Goal: Information Seeking & Learning: Learn about a topic

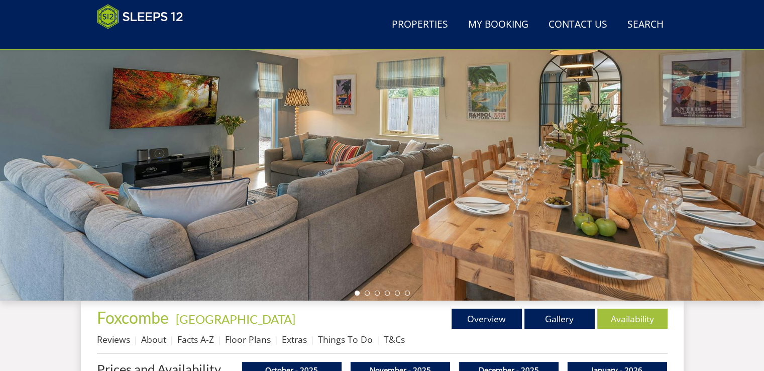
scroll to position [210, 0]
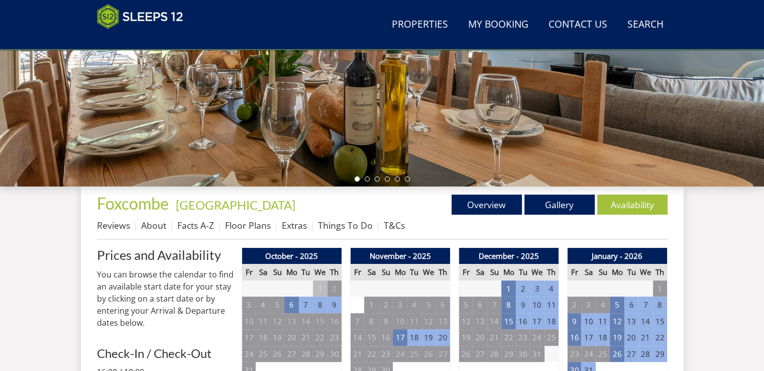
scroll to position [109, 0]
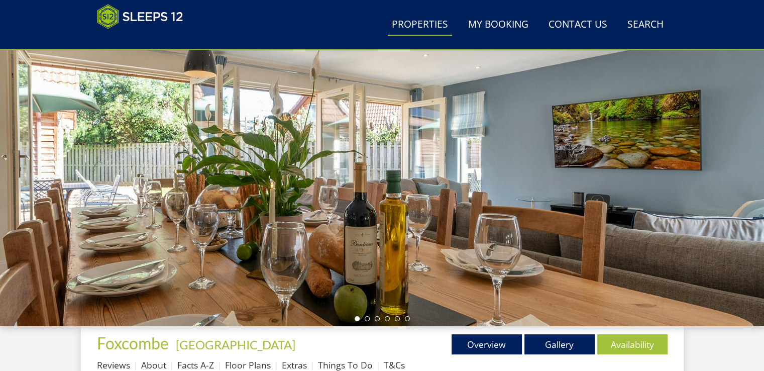
drag, startPoint x: 444, startPoint y: 22, endPoint x: 439, endPoint y: 24, distance: 5.2
click at [443, 22] on link "Properties" at bounding box center [420, 25] width 64 height 23
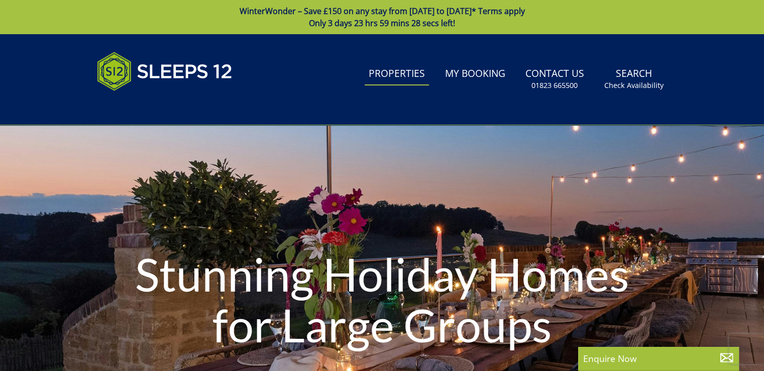
click at [371, 77] on link "Properties" at bounding box center [397, 74] width 64 height 23
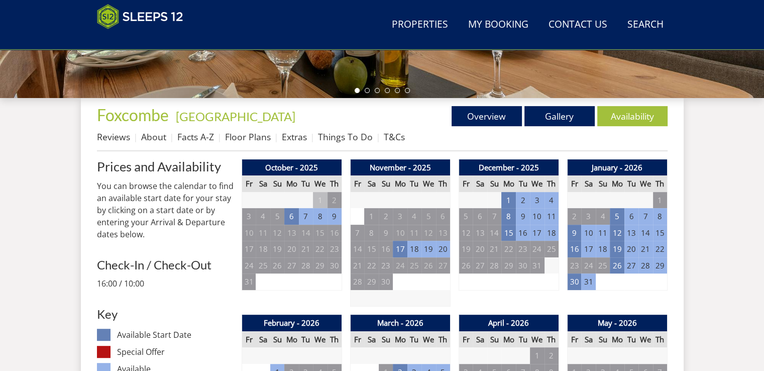
scroll to position [310, 0]
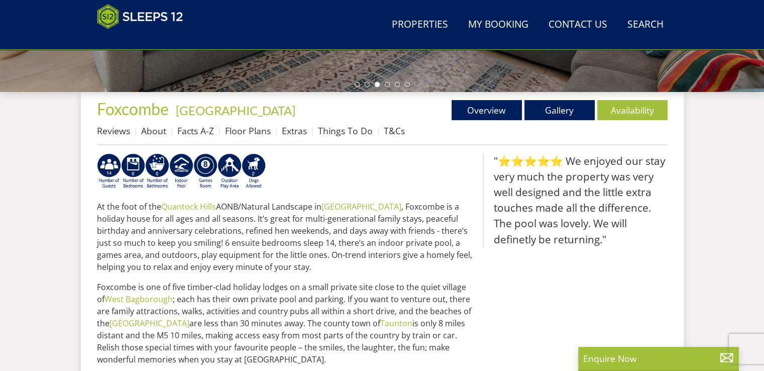
scroll to position [360, 0]
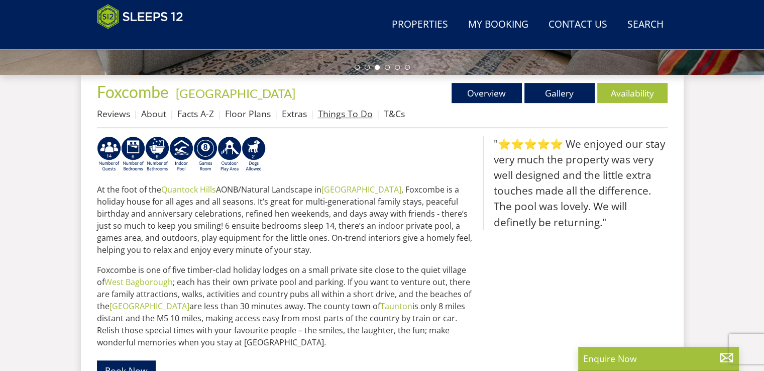
click at [325, 109] on link "Things To Do" at bounding box center [345, 113] width 55 height 12
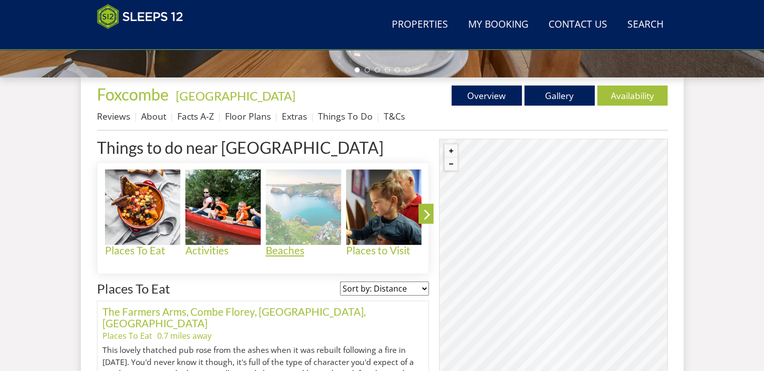
scroll to position [411, 0]
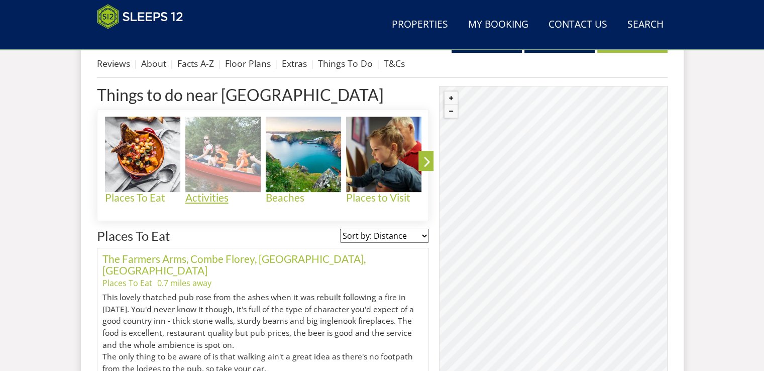
click at [199, 198] on h4 "Activities" at bounding box center [222, 198] width 75 height 12
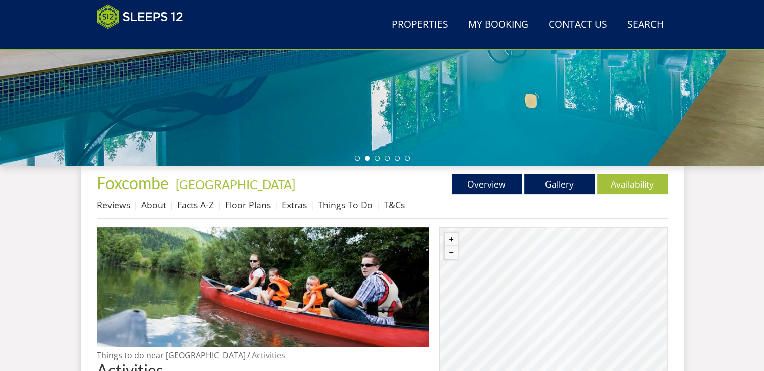
scroll to position [199, 0]
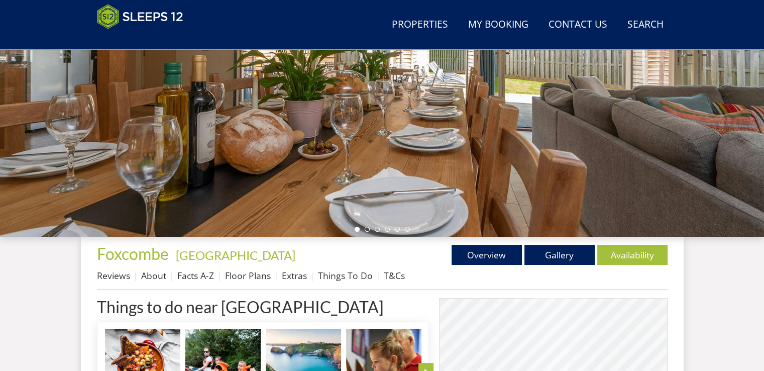
scroll to position [411, 0]
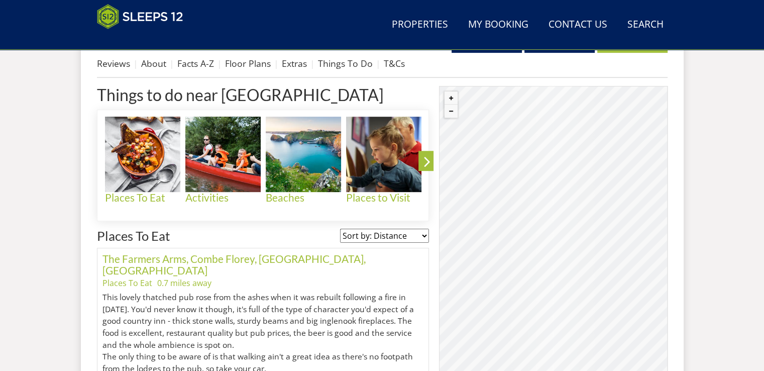
click at [139, 53] on div "Properties Foxcombe - Somerset Overview Gallery Availability Reviews About Fact…" at bounding box center [382, 55] width 570 height 45
click at [140, 92] on h1 "Things to do near Foxcombe" at bounding box center [263, 95] width 332 height 18
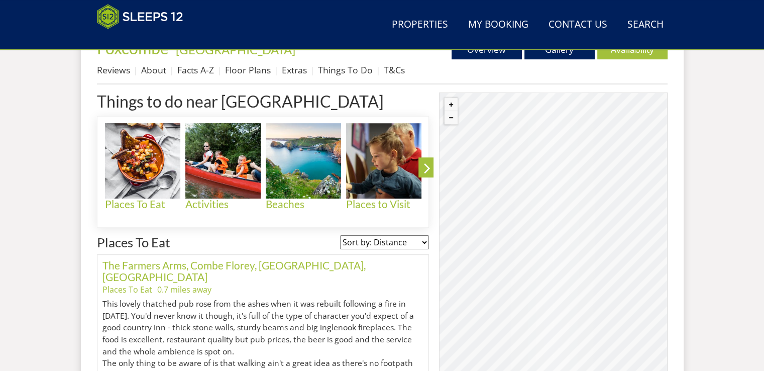
scroll to position [310, 0]
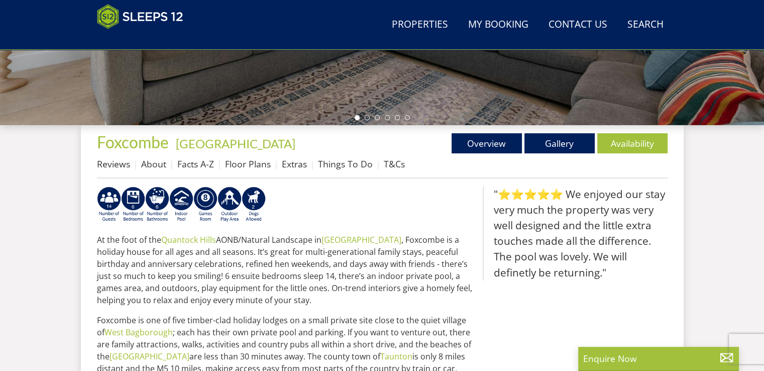
scroll to position [360, 0]
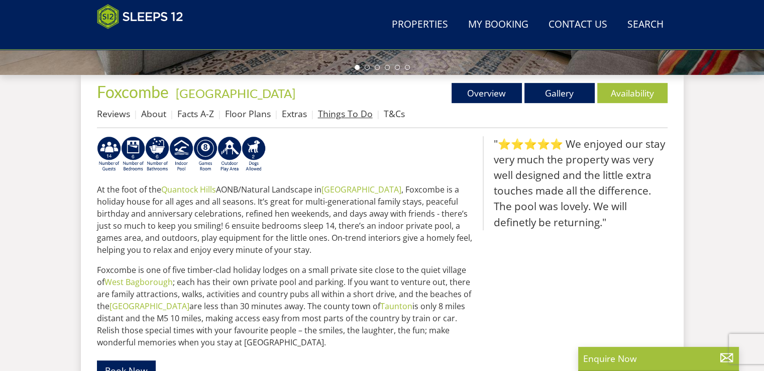
click at [338, 116] on link "Things To Do" at bounding box center [345, 113] width 55 height 12
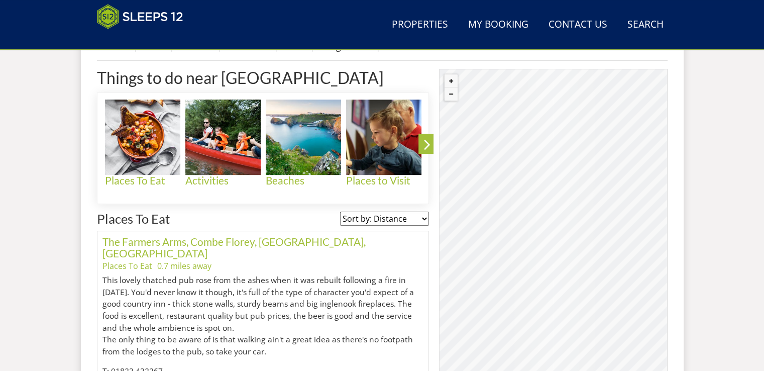
scroll to position [400, 0]
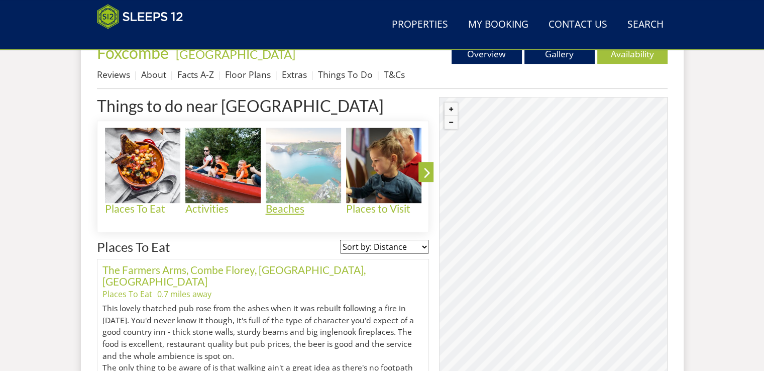
click at [283, 208] on h4 "Beaches" at bounding box center [303, 209] width 75 height 12
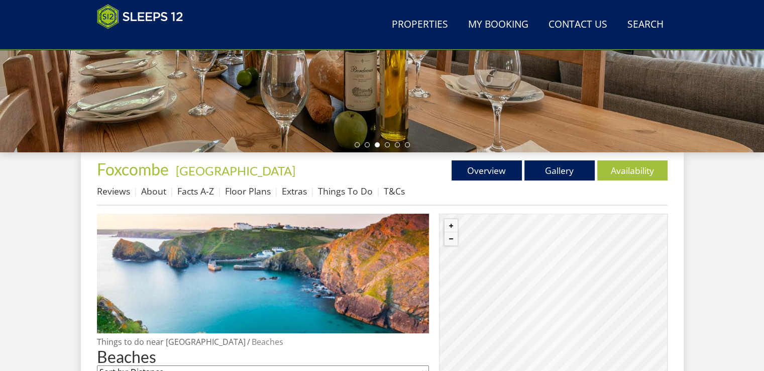
scroll to position [200, 0]
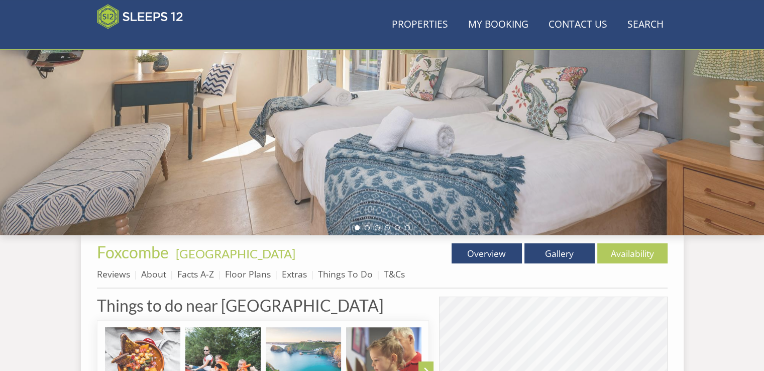
scroll to position [400, 0]
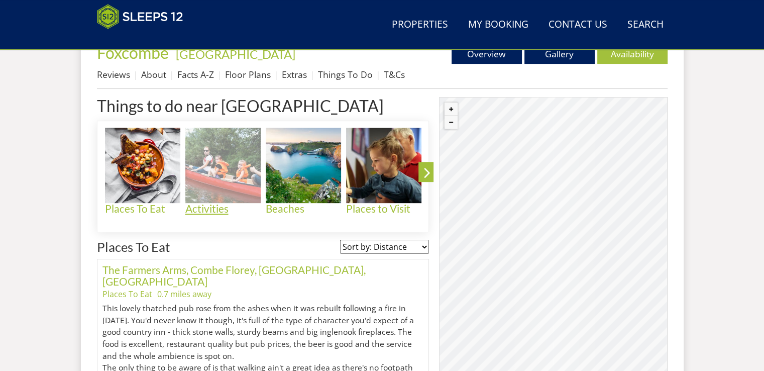
click at [196, 206] on h4 "Activities" at bounding box center [222, 209] width 75 height 12
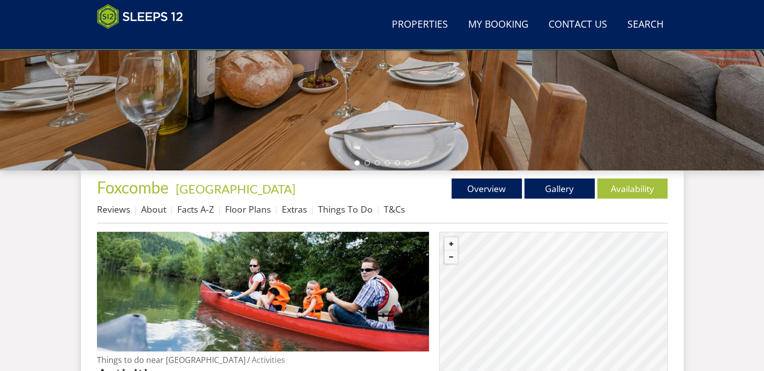
scroll to position [349, 0]
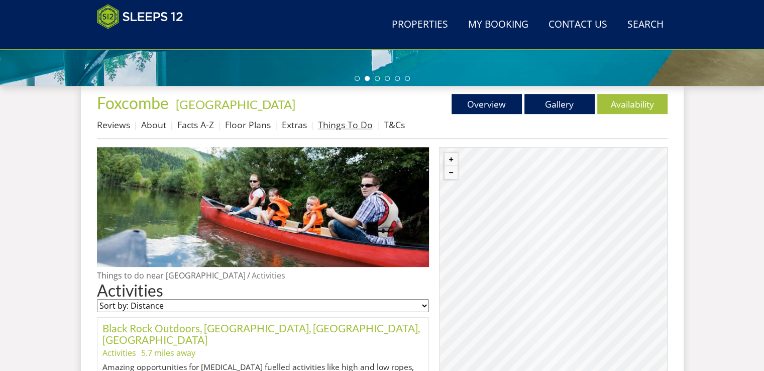
click at [343, 125] on link "Things To Do" at bounding box center [345, 124] width 55 height 12
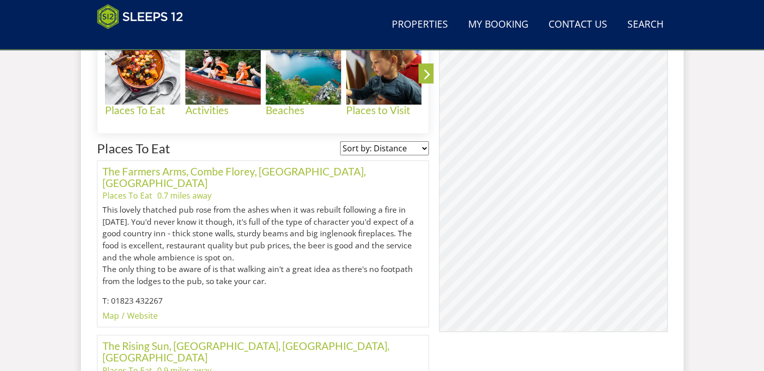
scroll to position [500, 0]
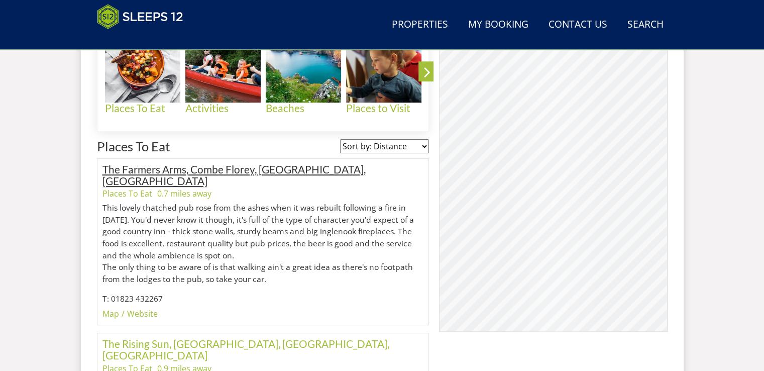
click at [167, 168] on link "The Farmers Arms, Combe Florey, Taunton, Somerset" at bounding box center [233, 175] width 263 height 24
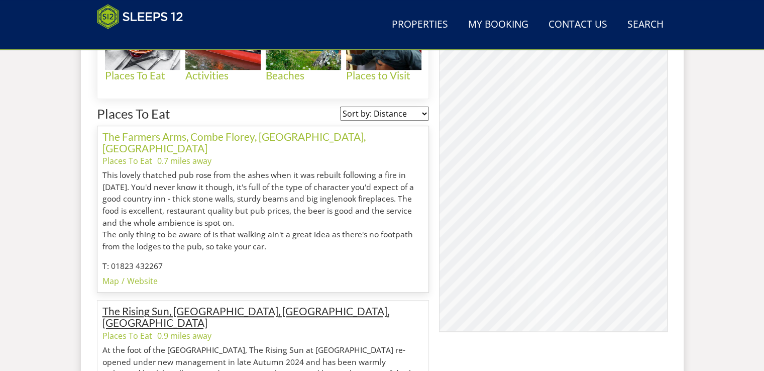
scroll to position [556, 0]
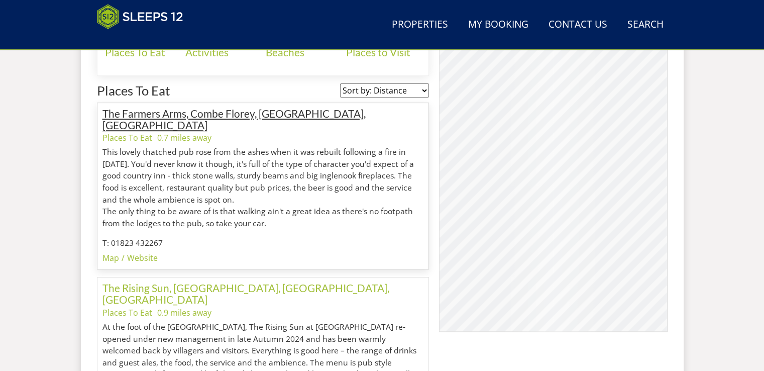
click at [167, 111] on link "The Farmers Arms, Combe Florey, Taunton, Somerset" at bounding box center [233, 119] width 263 height 24
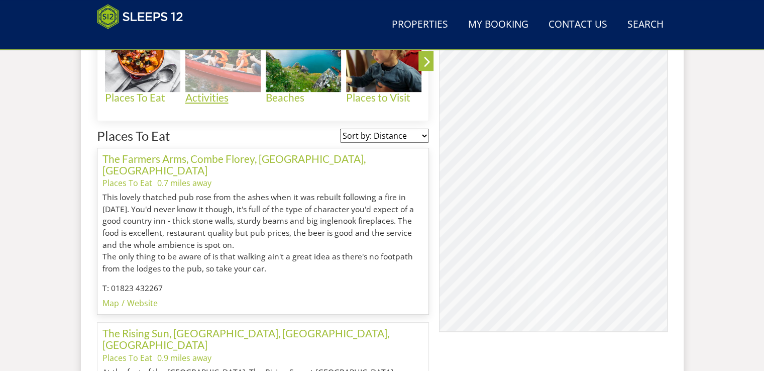
scroll to position [360, 0]
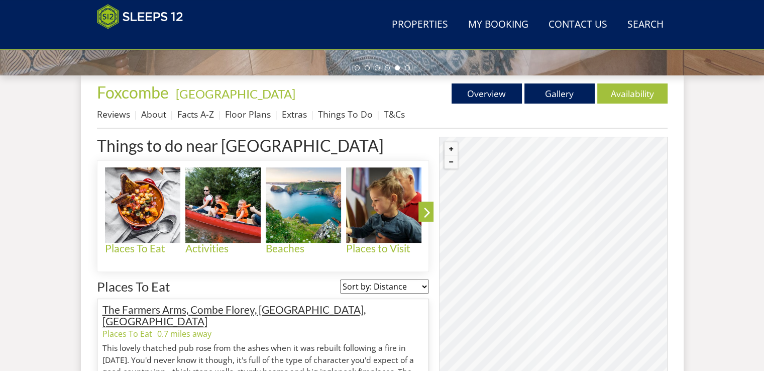
click at [128, 310] on link "The Farmers Arms, Combe Florey, Taunton, Somerset" at bounding box center [233, 315] width 263 height 24
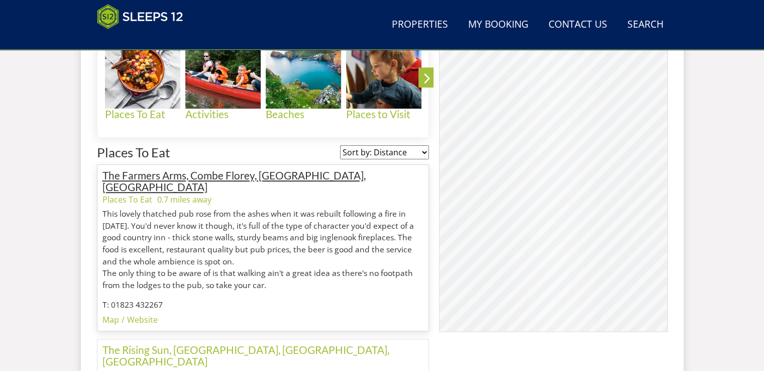
scroll to position [496, 0]
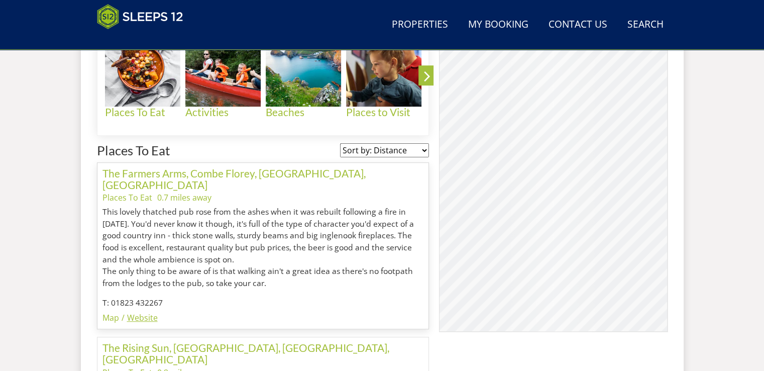
click at [132, 312] on link "Website" at bounding box center [142, 317] width 31 height 11
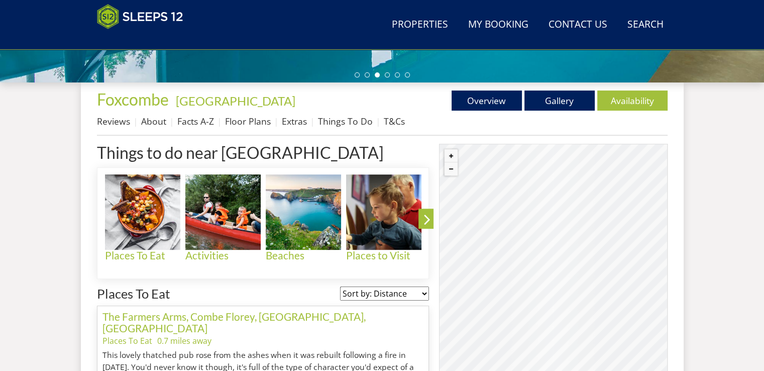
scroll to position [345, 0]
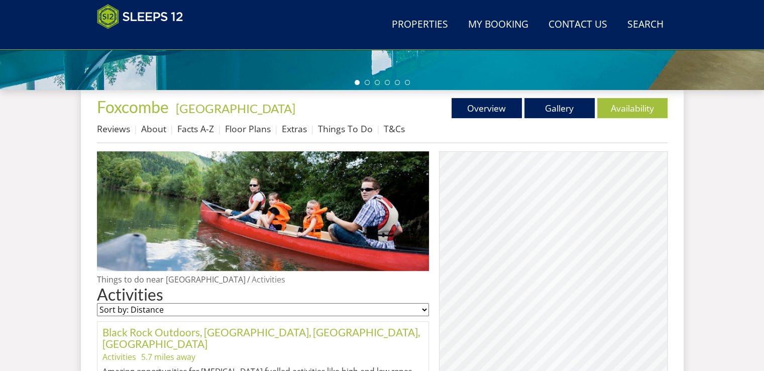
scroll to position [349, 0]
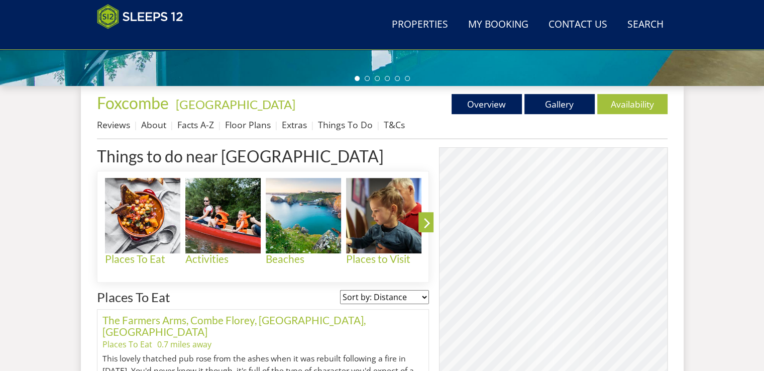
scroll to position [400, 0]
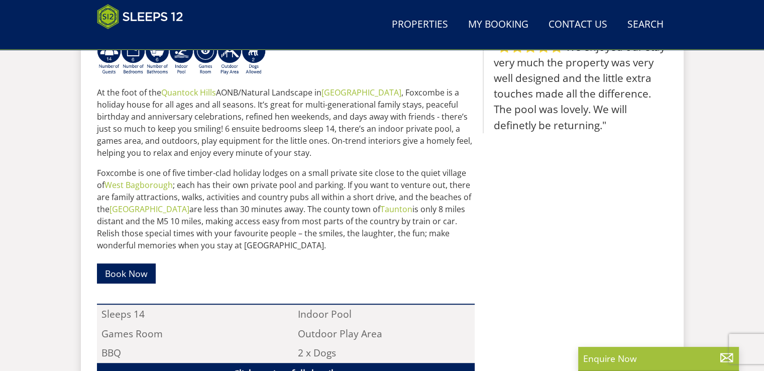
scroll to position [511, 0]
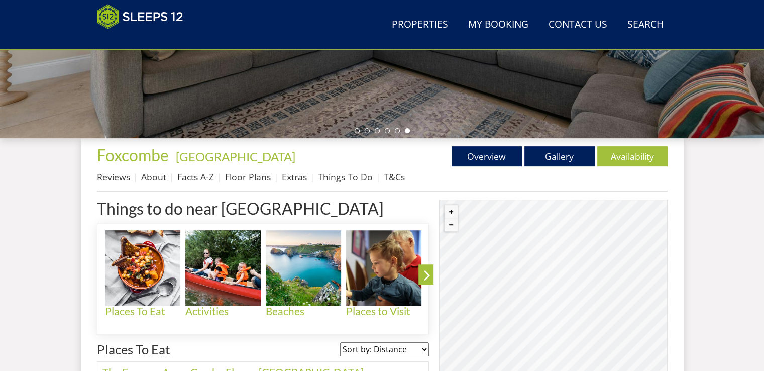
scroll to position [299, 0]
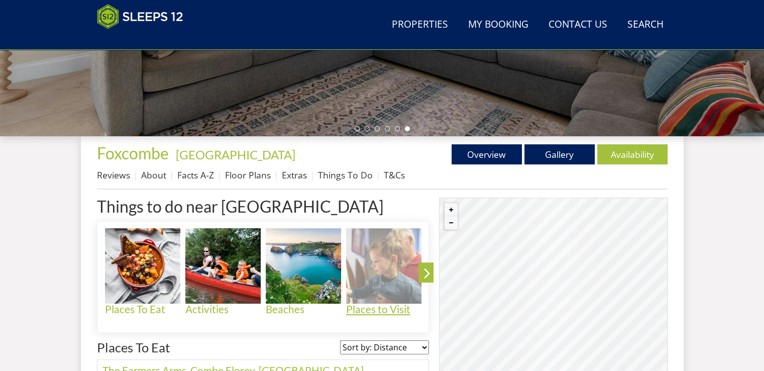
click at [369, 311] on h4 "Places to Visit" at bounding box center [383, 309] width 75 height 12
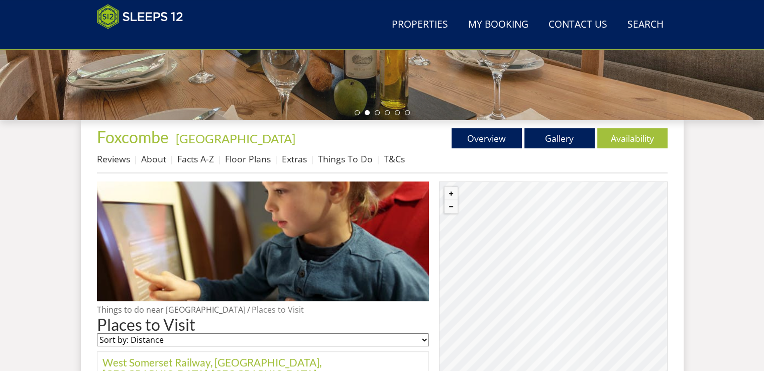
scroll to position [201, 0]
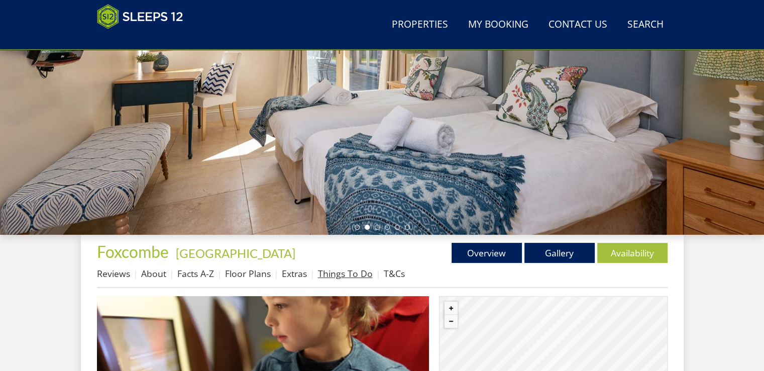
click at [342, 273] on link "Things To Do" at bounding box center [345, 273] width 55 height 12
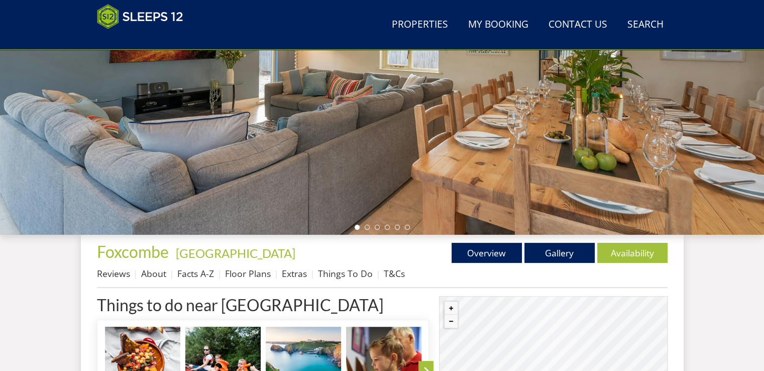
scroll to position [402, 0]
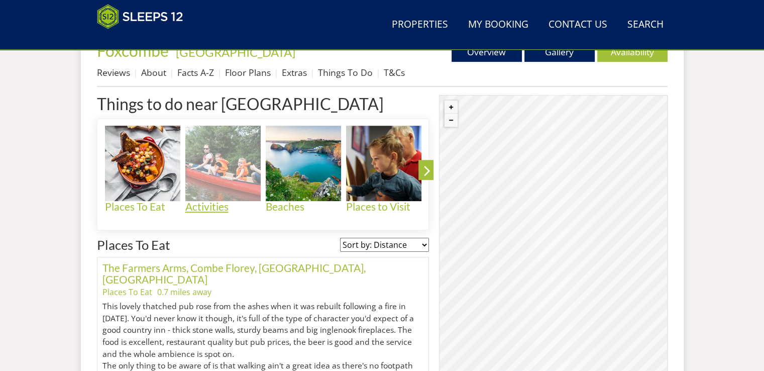
click at [206, 207] on h4 "Activities" at bounding box center [222, 207] width 75 height 12
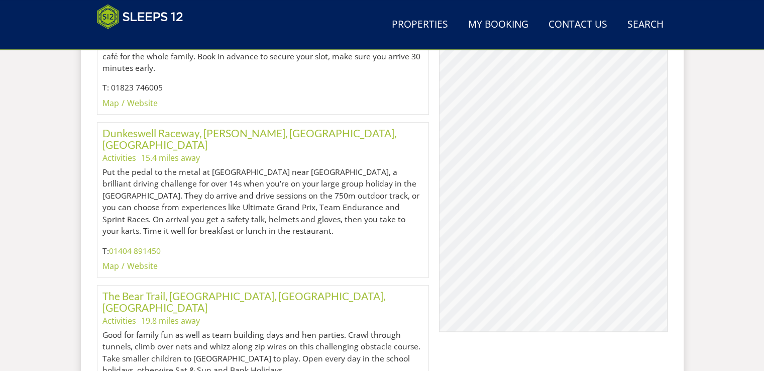
scroll to position [1004, 0]
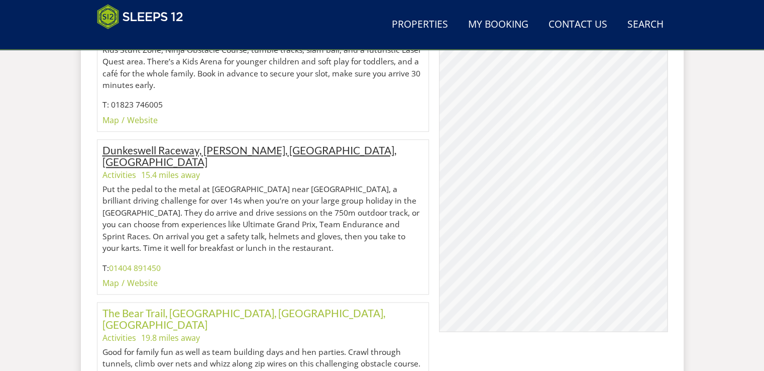
click at [161, 144] on link "Dunkeswell Raceway, Dunkeswell, Honiton, Devon" at bounding box center [249, 156] width 294 height 24
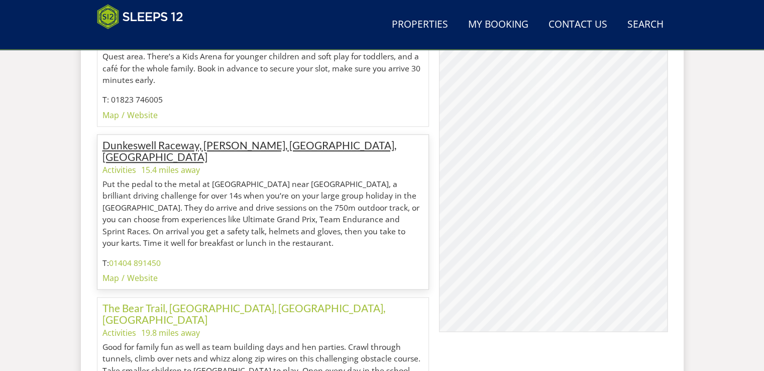
click at [212, 139] on link "Dunkeswell Raceway, Dunkeswell, Honiton, Devon" at bounding box center [249, 151] width 294 height 24
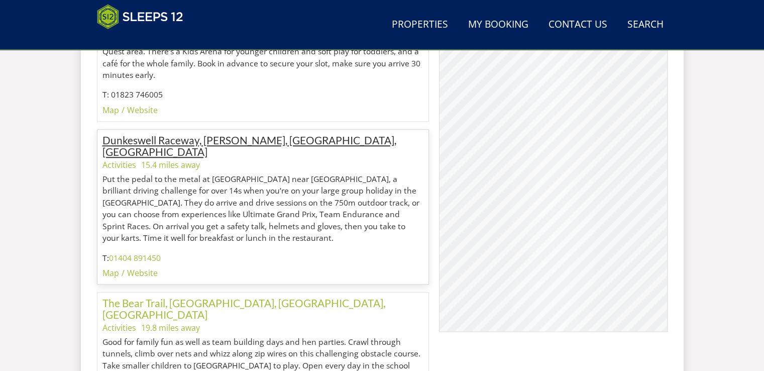
click at [212, 159] on ul "Activities 15.4 miles away" at bounding box center [262, 165] width 321 height 12
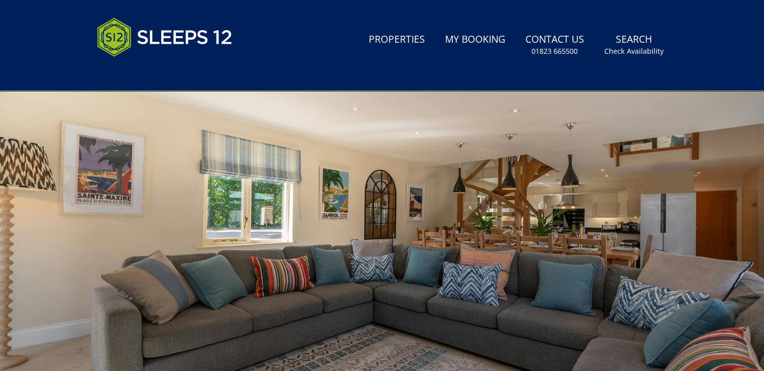
scroll to position [201, 0]
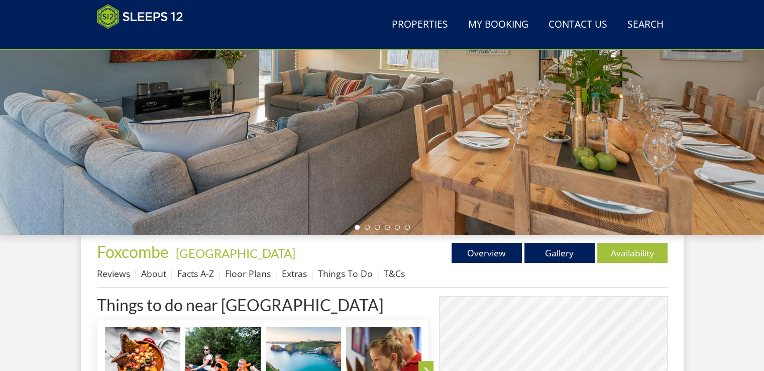
scroll to position [402, 0]
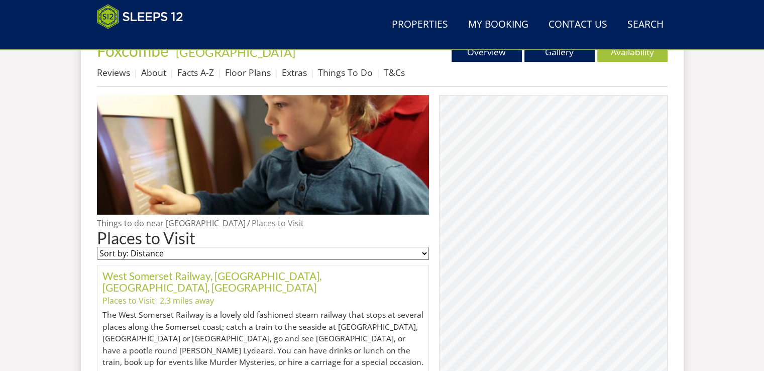
scroll to position [201, 0]
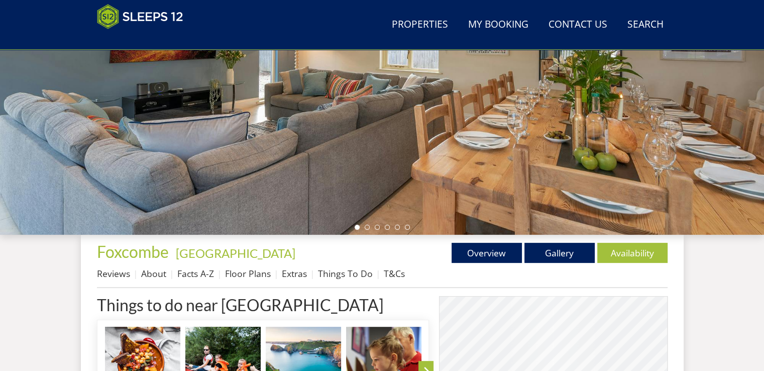
scroll to position [299, 0]
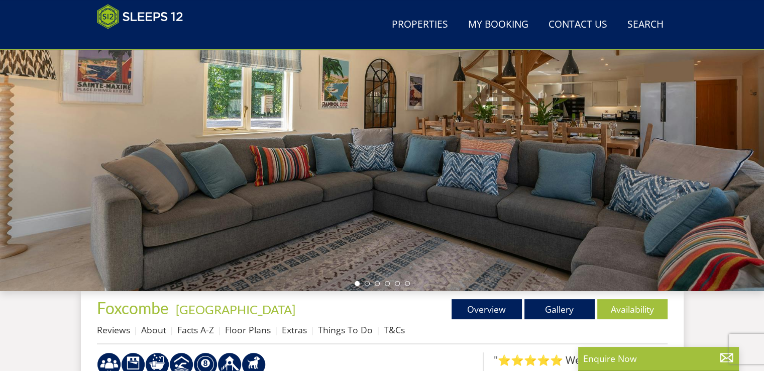
scroll to position [9, 0]
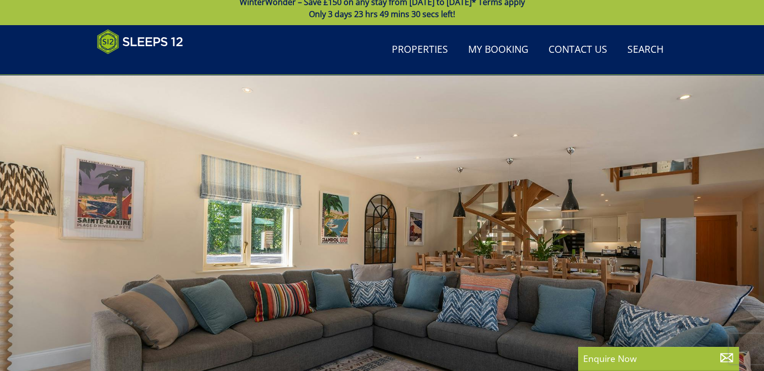
click at [724, 226] on div at bounding box center [382, 250] width 764 height 351
click at [724, 249] on div at bounding box center [382, 250] width 764 height 351
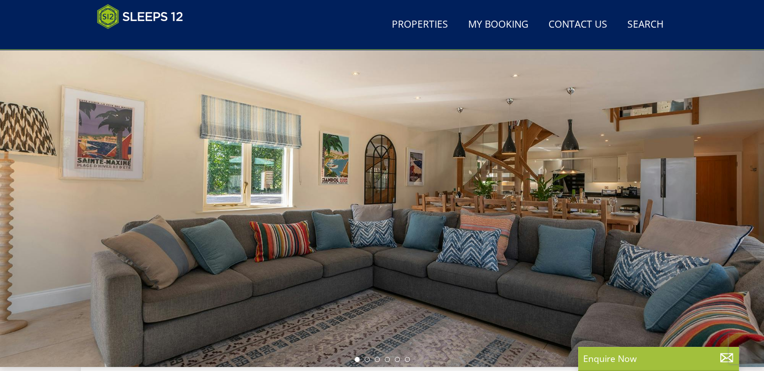
scroll to position [109, 0]
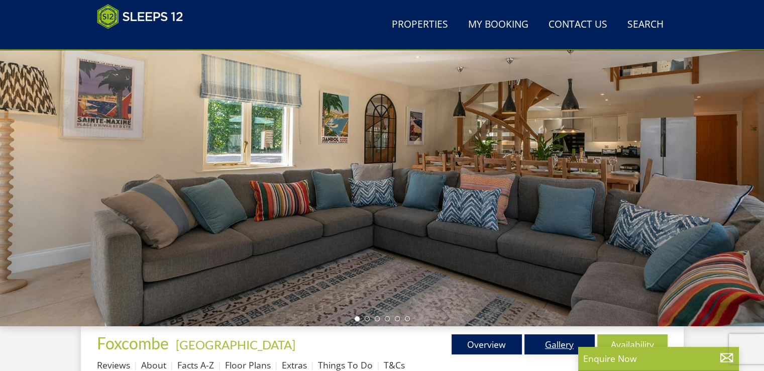
click at [556, 340] on link "Gallery" at bounding box center [559, 344] width 70 height 20
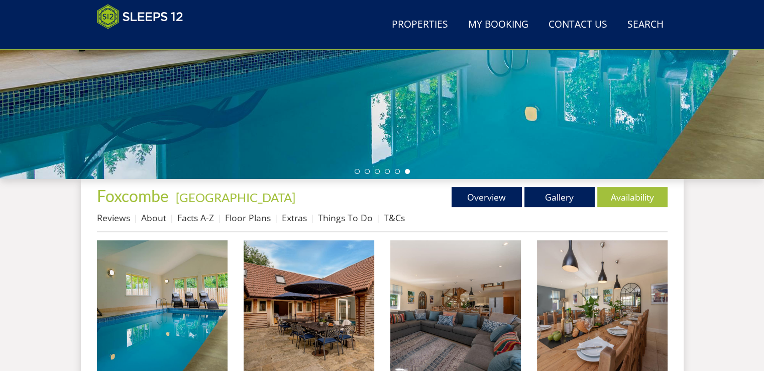
scroll to position [251, 0]
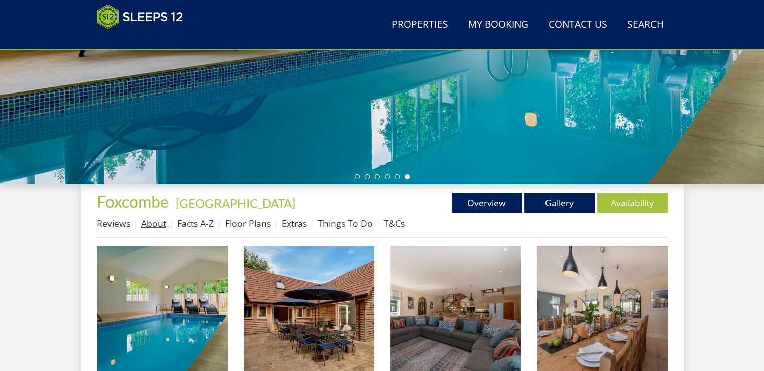
click at [158, 224] on link "About" at bounding box center [153, 223] width 25 height 12
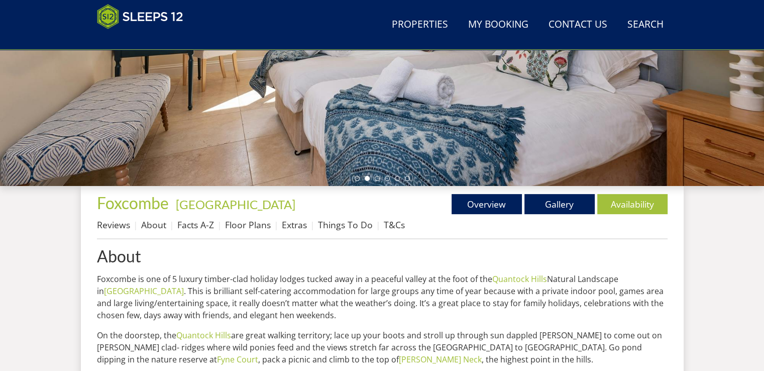
scroll to position [251, 0]
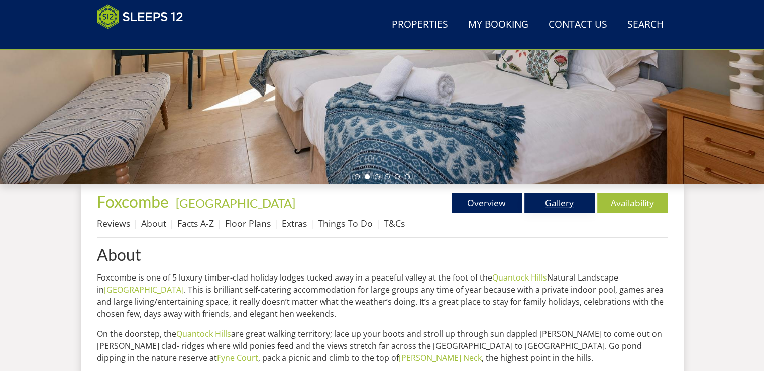
click at [559, 197] on link "Gallery" at bounding box center [559, 202] width 70 height 20
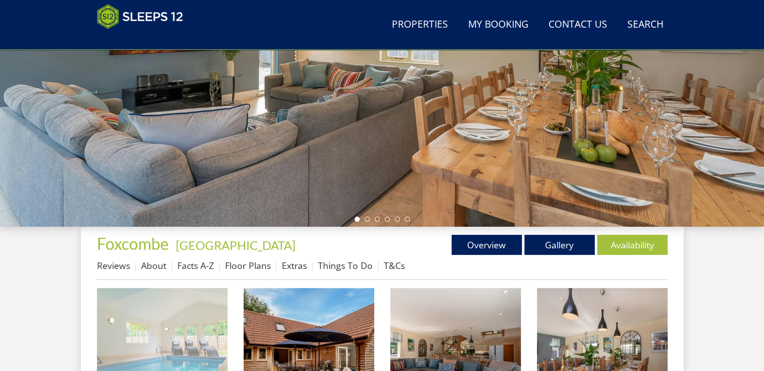
scroll to position [351, 0]
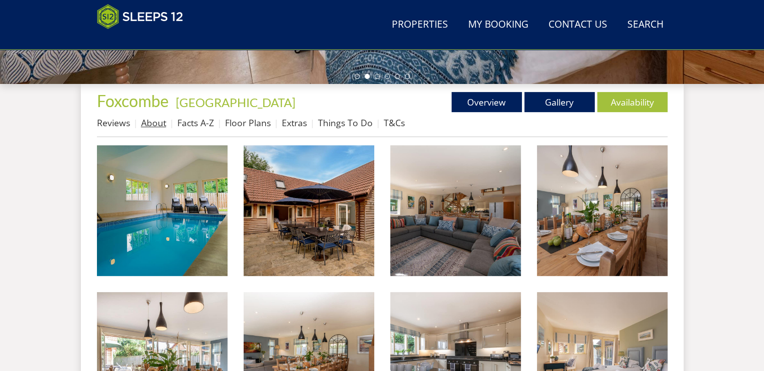
click at [155, 121] on link "About" at bounding box center [153, 122] width 25 height 12
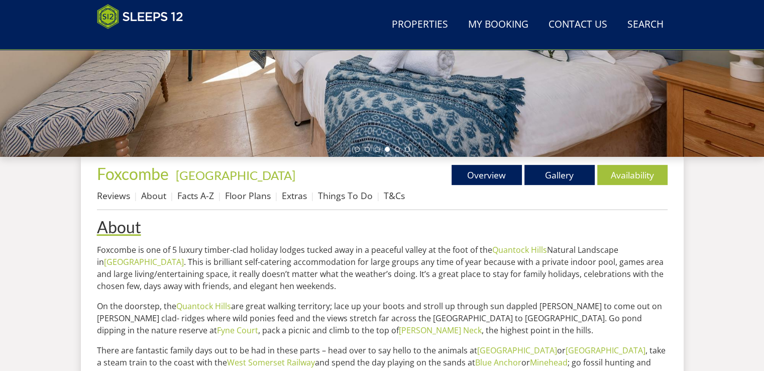
scroll to position [301, 0]
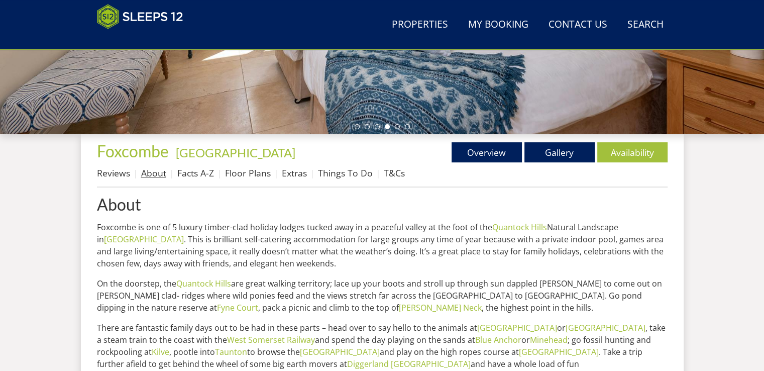
click at [151, 172] on link "About" at bounding box center [153, 173] width 25 height 12
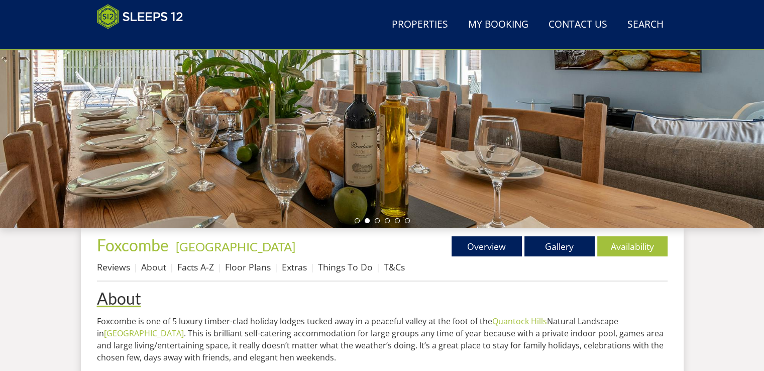
scroll to position [230, 0]
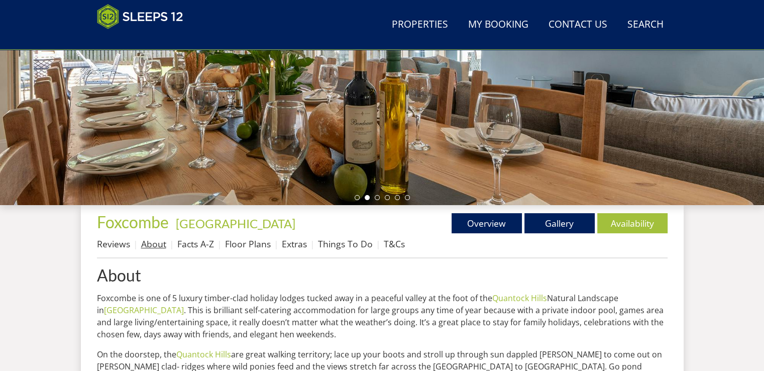
click at [157, 241] on link "About" at bounding box center [153, 243] width 25 height 12
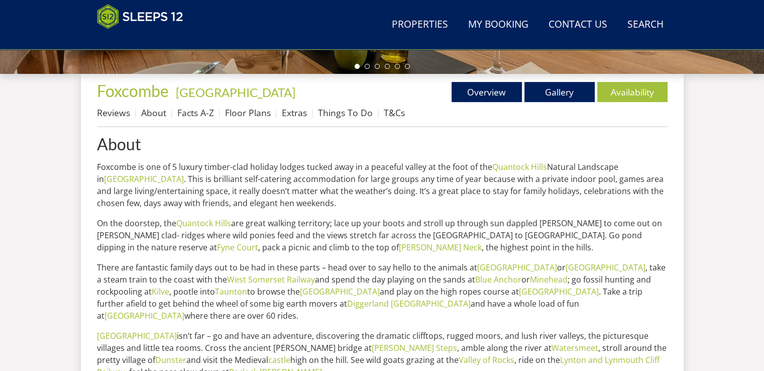
scroll to position [210, 0]
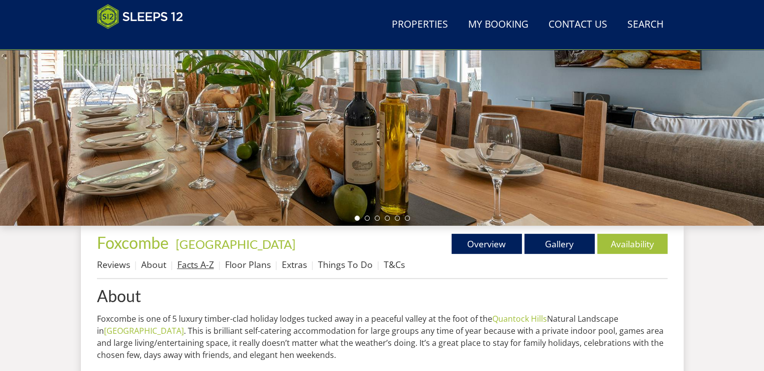
click at [201, 264] on link "Facts A-Z" at bounding box center [195, 264] width 37 height 12
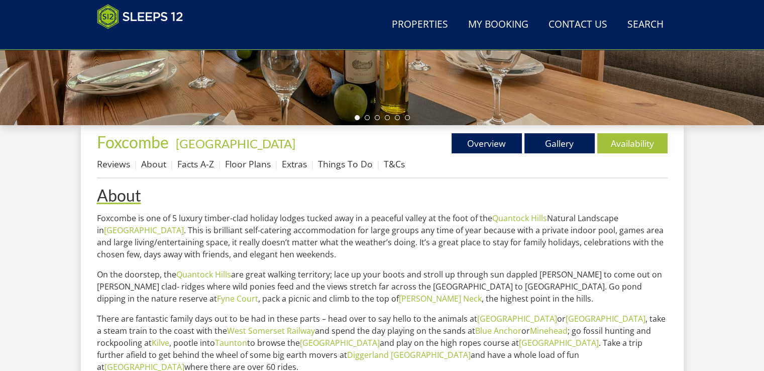
scroll to position [360, 0]
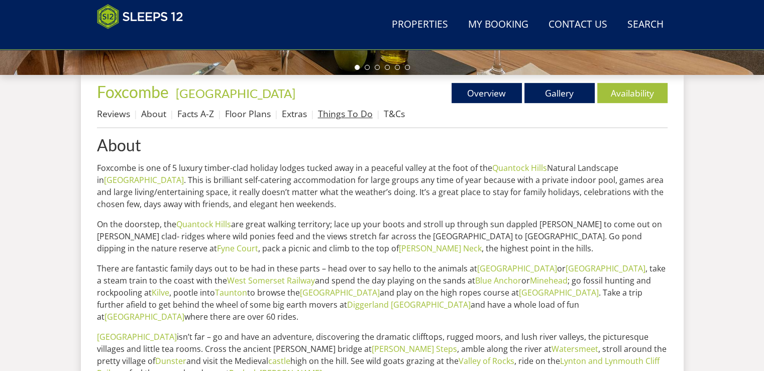
click at [327, 111] on link "Things To Do" at bounding box center [345, 113] width 55 height 12
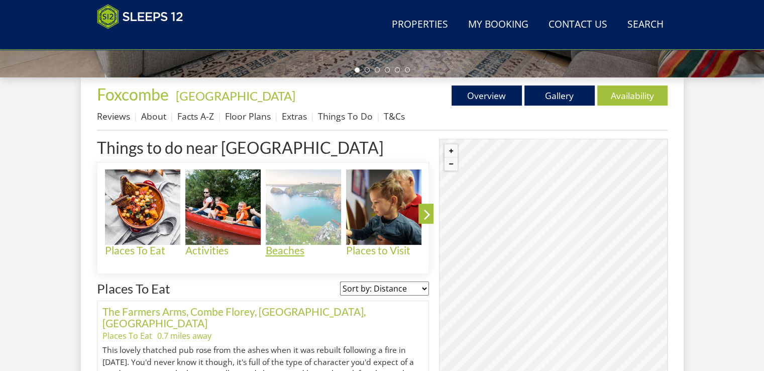
scroll to position [402, 0]
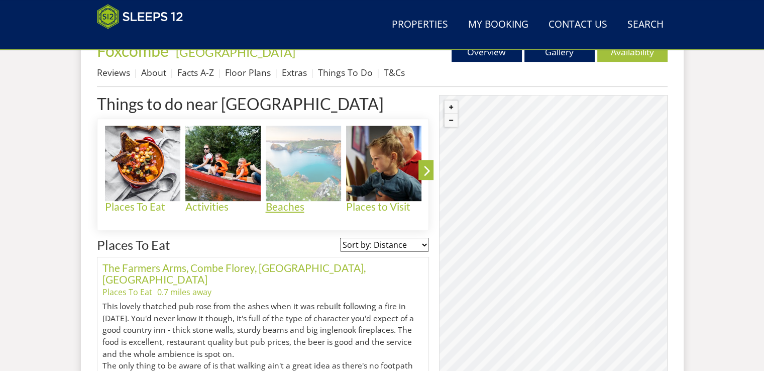
click at [273, 209] on h4 "Beaches" at bounding box center [303, 207] width 75 height 12
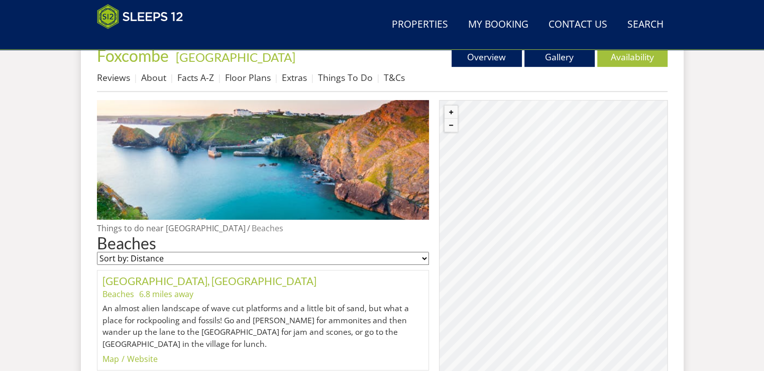
scroll to position [398, 0]
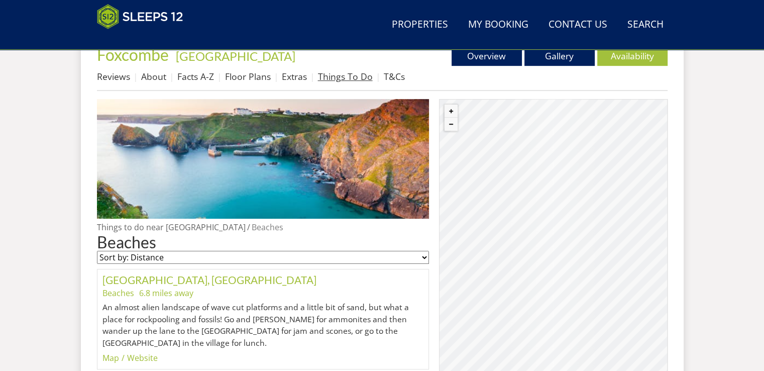
click at [343, 77] on link "Things To Do" at bounding box center [345, 76] width 55 height 12
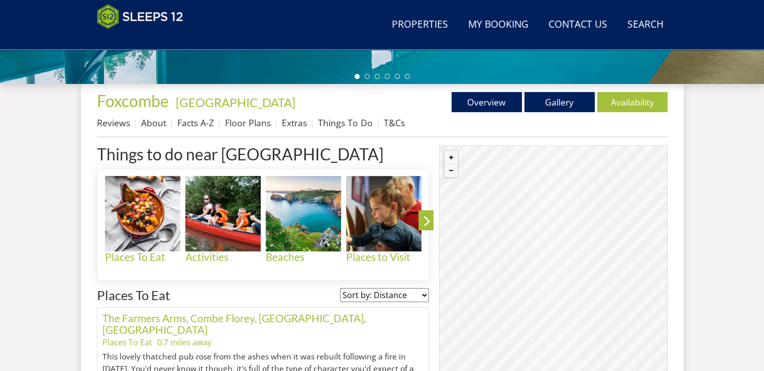
scroll to position [452, 0]
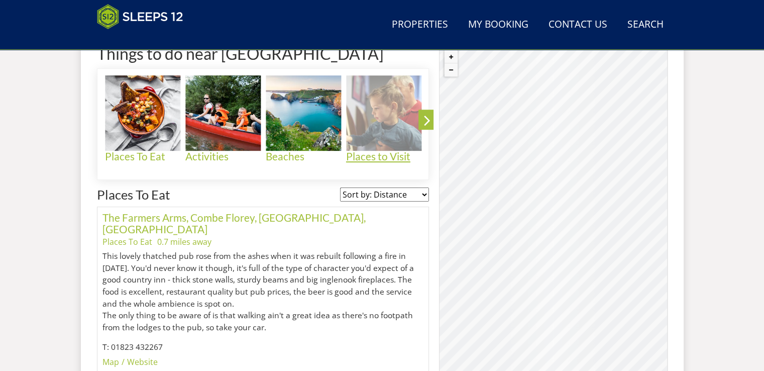
click at [380, 159] on h4 "Places to Visit" at bounding box center [383, 157] width 75 height 12
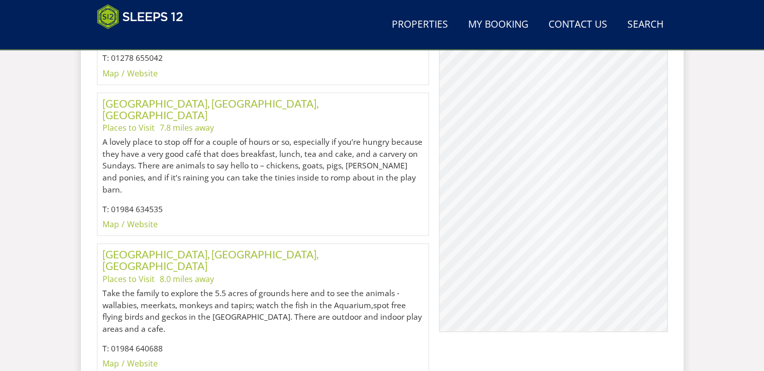
scroll to position [1164, 0]
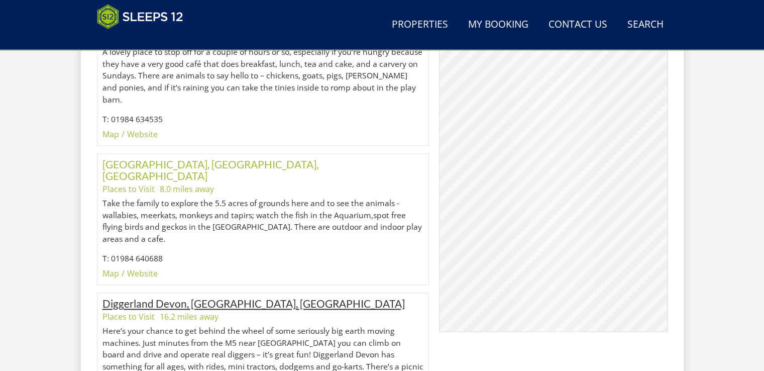
click at [141, 297] on link "Diggerland Devon, Cullompton, Devon" at bounding box center [253, 303] width 302 height 13
